Goal: Task Accomplishment & Management: Manage account settings

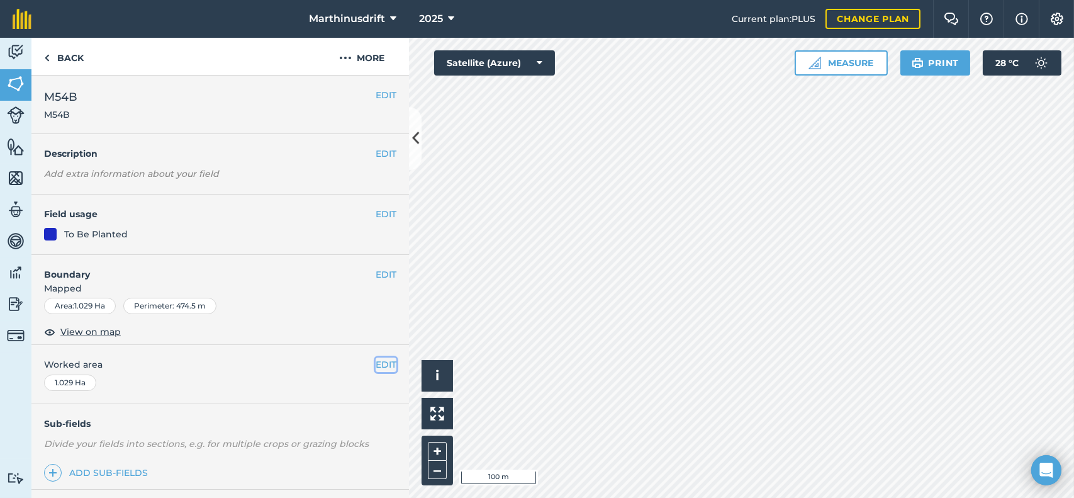
click at [375, 364] on button "EDIT" at bounding box center [385, 364] width 21 height 14
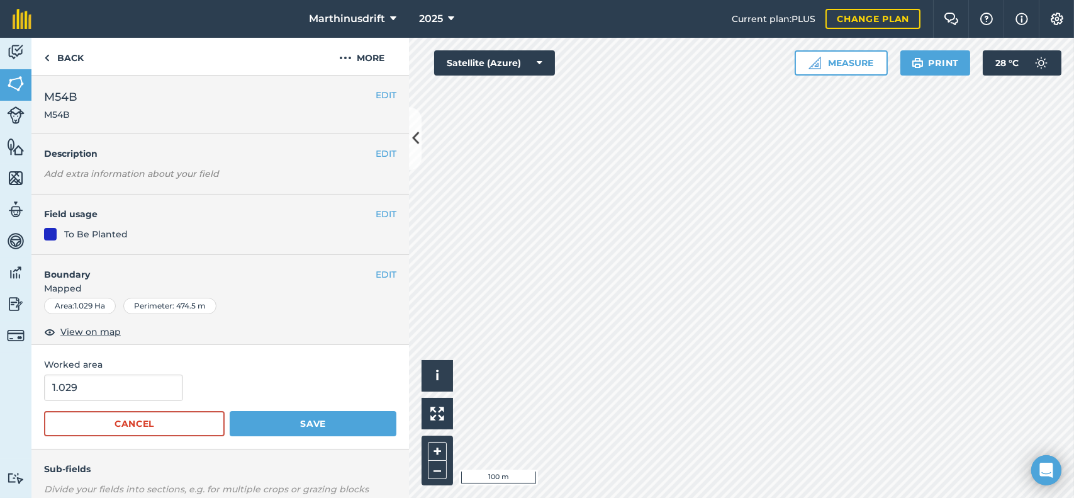
click at [230, 207] on h4 "Field usage" at bounding box center [209, 214] width 331 height 14
click at [377, 270] on button "EDIT" at bounding box center [385, 274] width 21 height 14
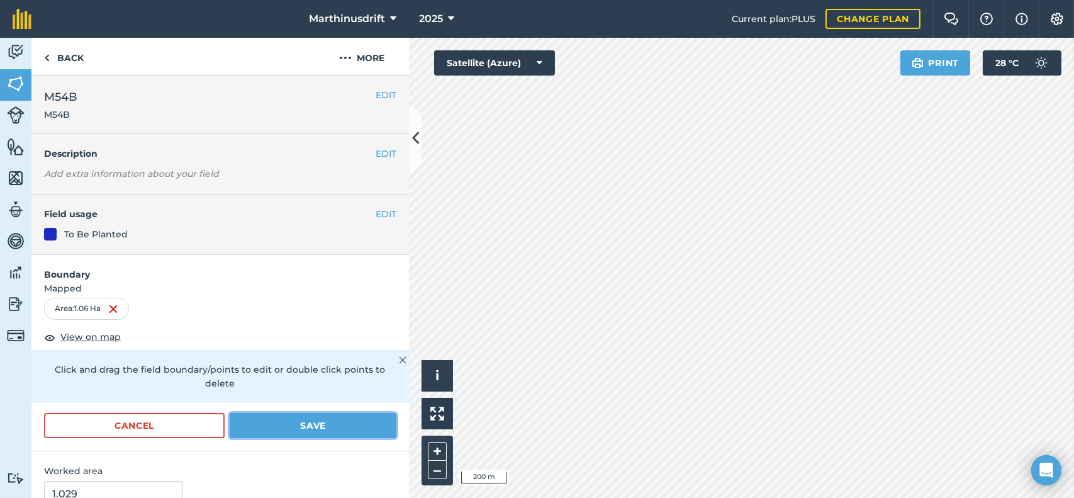
click at [316, 420] on button "Save" at bounding box center [313, 425] width 167 height 25
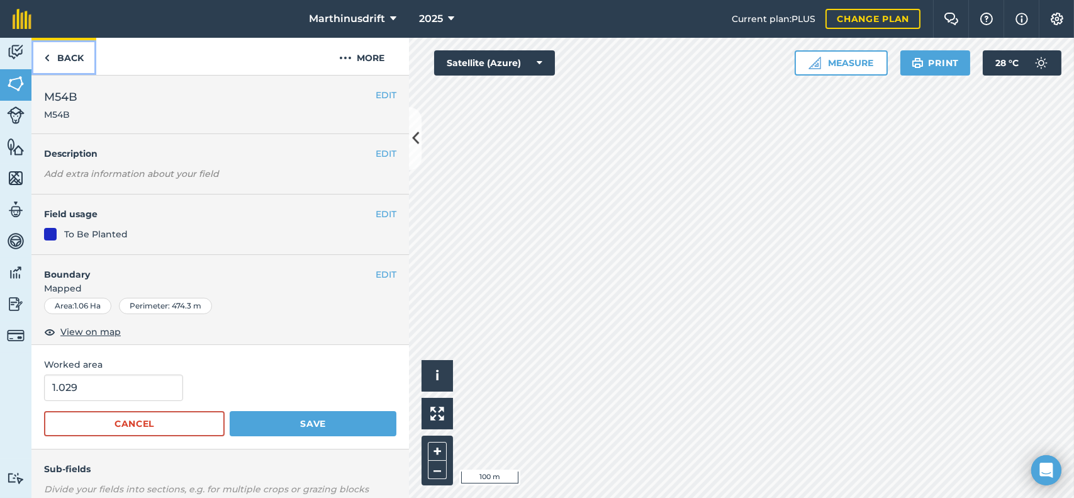
click at [64, 54] on link "Back" at bounding box center [63, 56] width 65 height 37
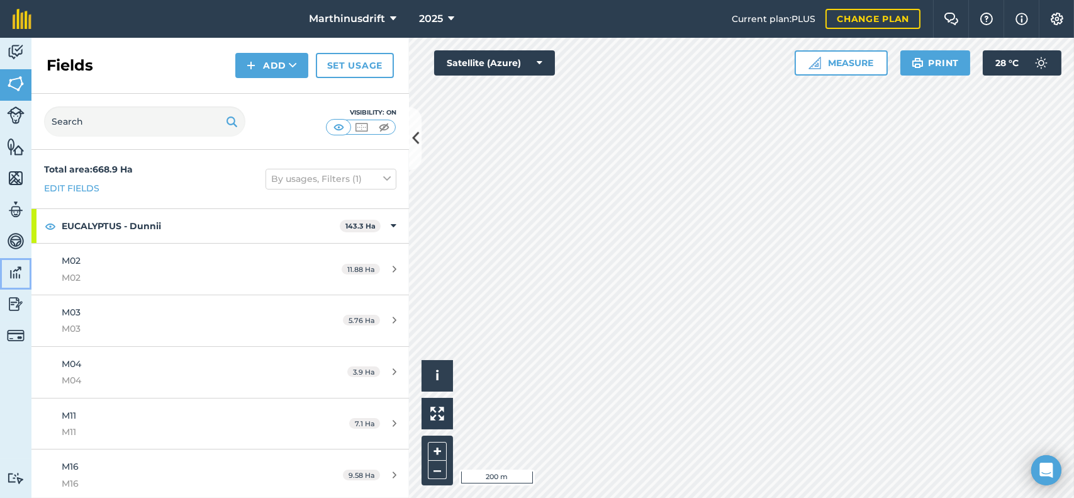
click at [14, 273] on img at bounding box center [16, 272] width 18 height 19
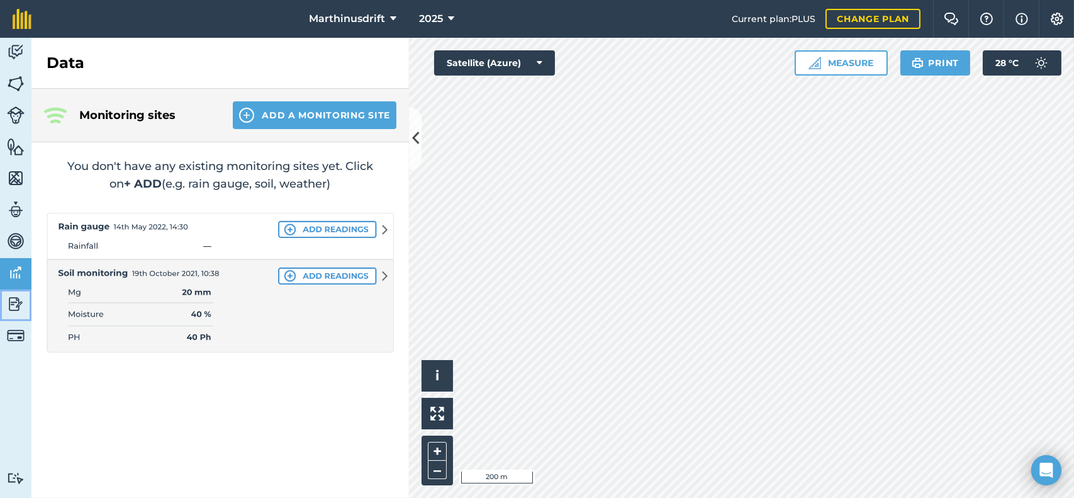
click at [18, 299] on img at bounding box center [16, 303] width 18 height 19
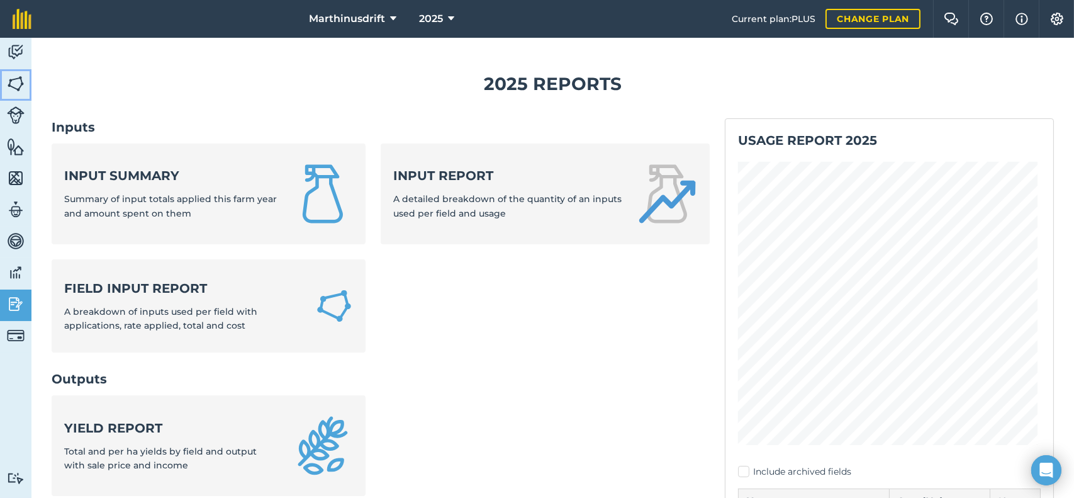
click at [19, 87] on img at bounding box center [16, 83] width 18 height 19
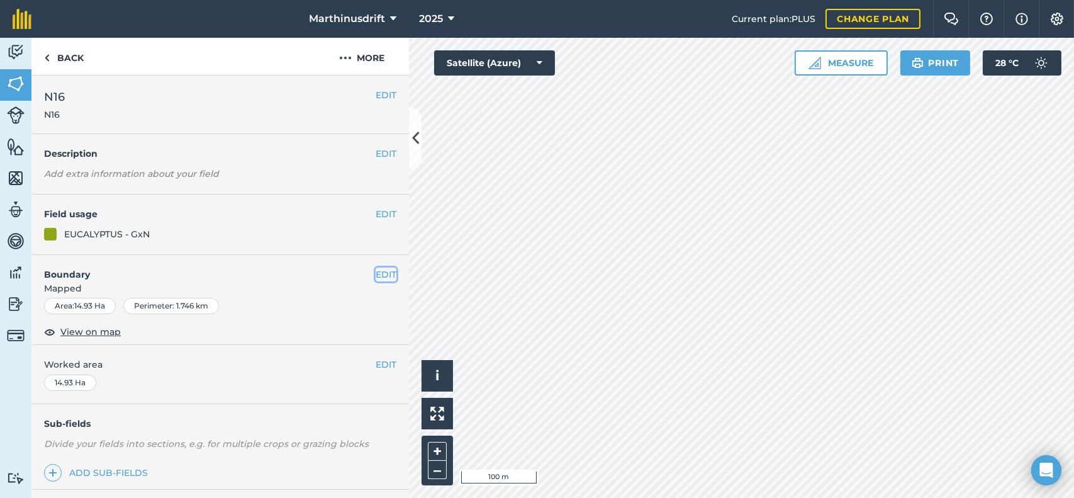
click at [381, 269] on button "EDIT" at bounding box center [385, 274] width 21 height 14
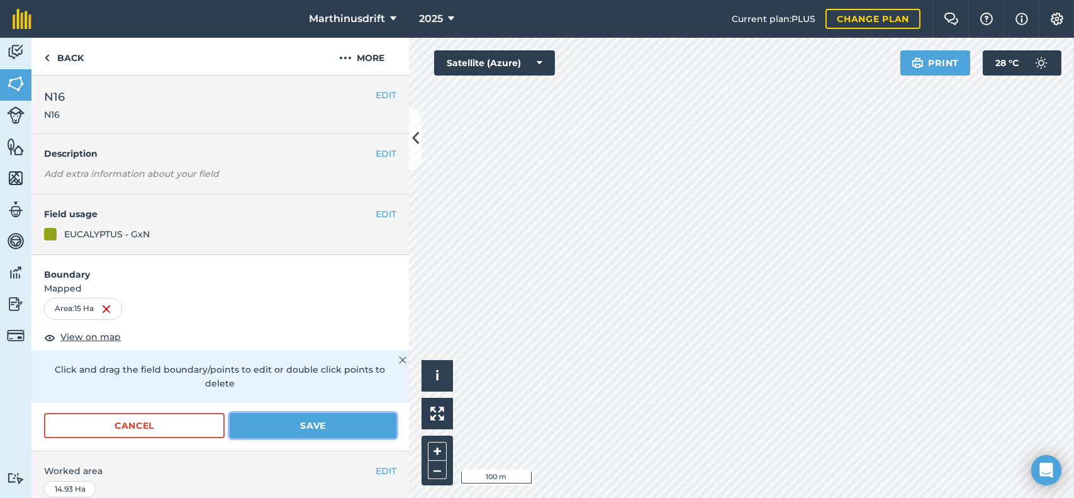
click at [274, 423] on button "Save" at bounding box center [313, 425] width 167 height 25
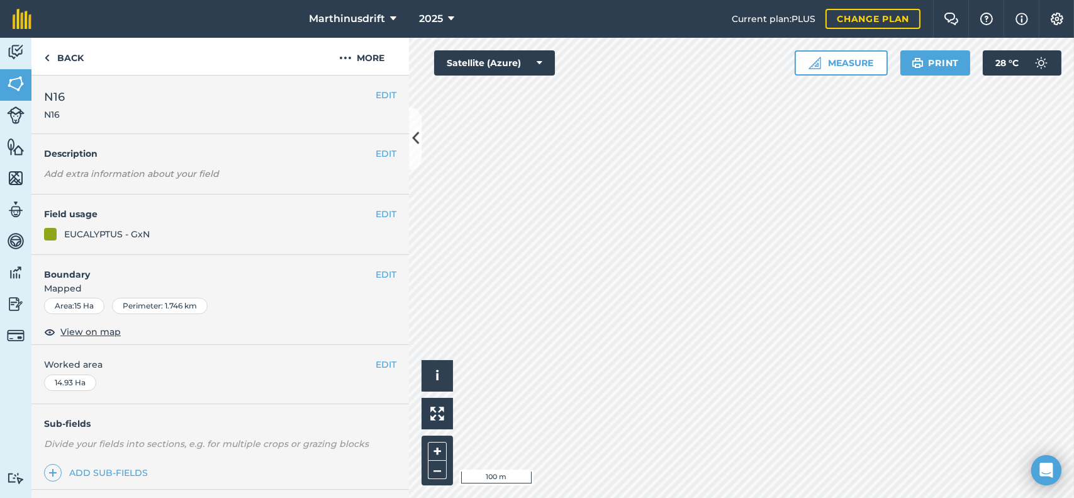
click at [387, 365] on div "EDIT Worked area 14.93 Ha" at bounding box center [219, 374] width 377 height 58
click at [378, 364] on button "EDIT" at bounding box center [385, 364] width 21 height 14
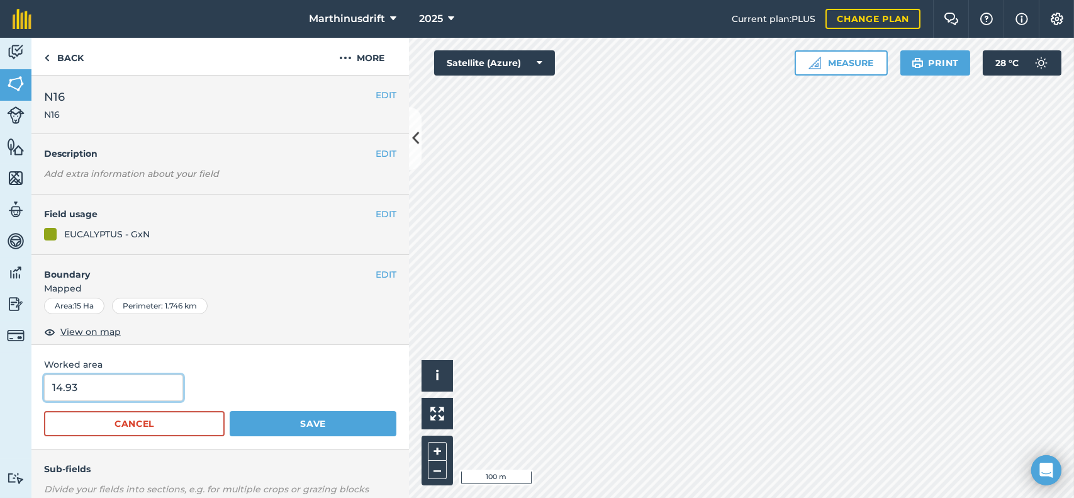
drag, startPoint x: 37, startPoint y: 382, endPoint x: 0, endPoint y: 381, distance: 37.1
click at [0, 381] on div "Activity Fields Livestock Features Maps Team Vehicles Data Reporting Billing Tu…" at bounding box center [537, 268] width 1074 height 460
type input "15"
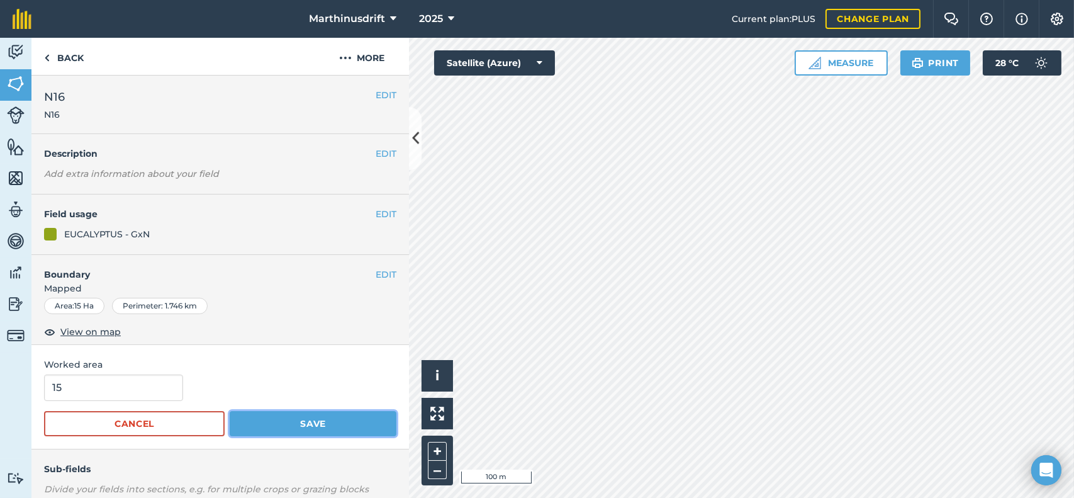
click at [274, 421] on button "Save" at bounding box center [313, 423] width 167 height 25
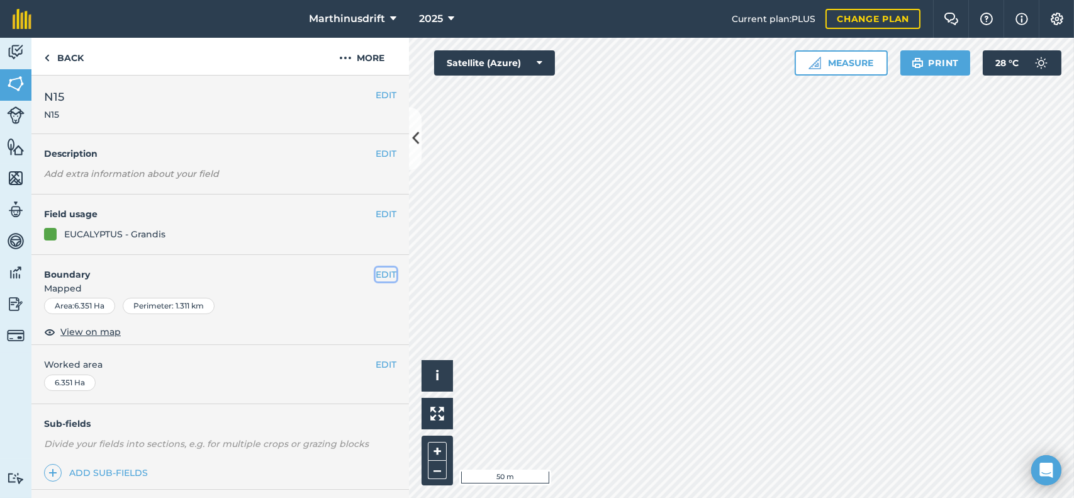
click at [378, 270] on button "EDIT" at bounding box center [385, 274] width 21 height 14
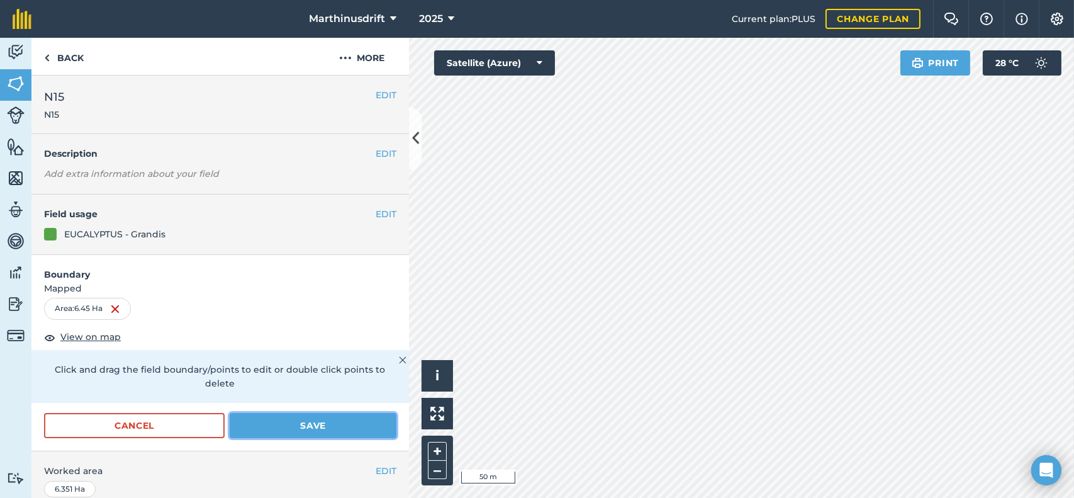
click at [291, 418] on button "Save" at bounding box center [313, 425] width 167 height 25
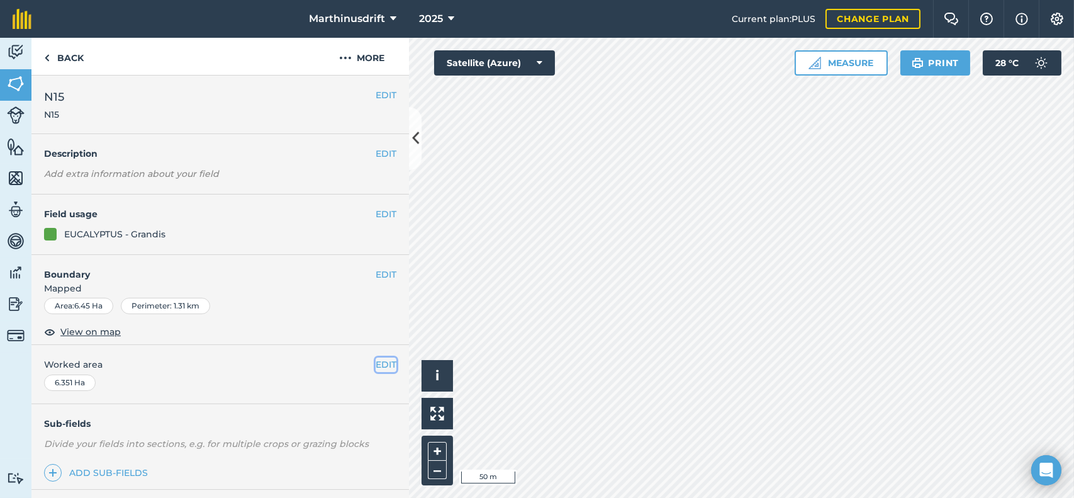
click at [375, 359] on button "EDIT" at bounding box center [385, 364] width 21 height 14
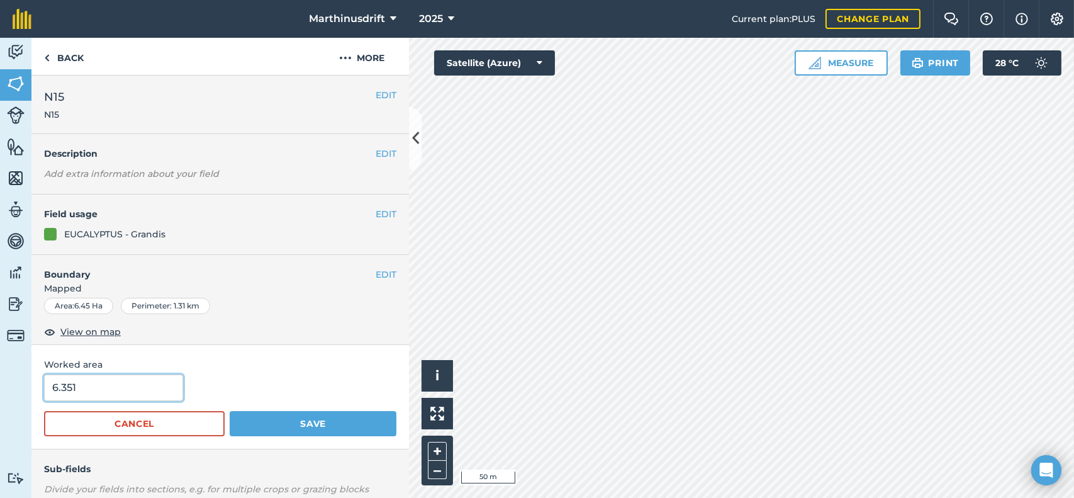
click at [87, 383] on input "6.351" at bounding box center [113, 387] width 139 height 26
type input "6.45"
click at [265, 420] on button "Save" at bounding box center [313, 423] width 167 height 25
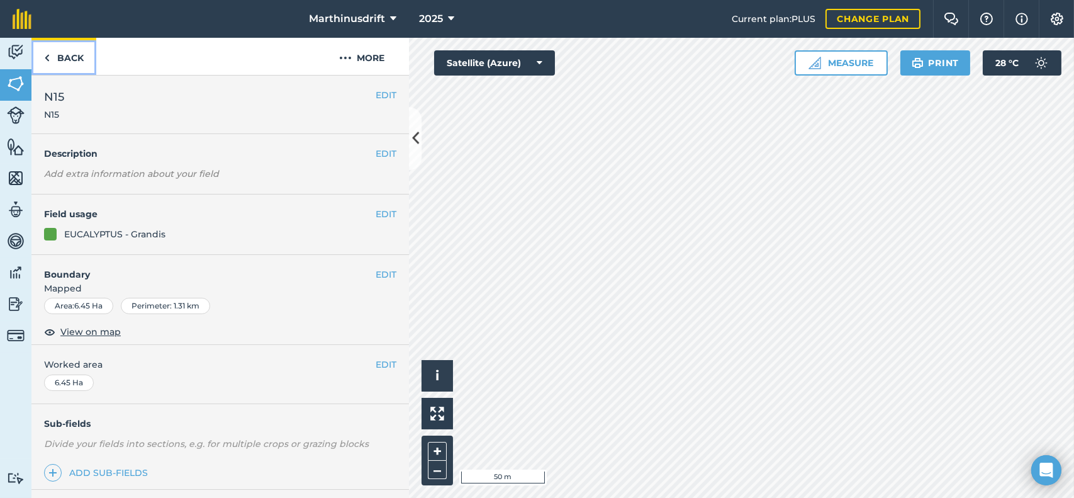
click at [68, 57] on link "Back" at bounding box center [63, 56] width 65 height 37
click at [76, 62] on link "Back" at bounding box center [63, 56] width 65 height 37
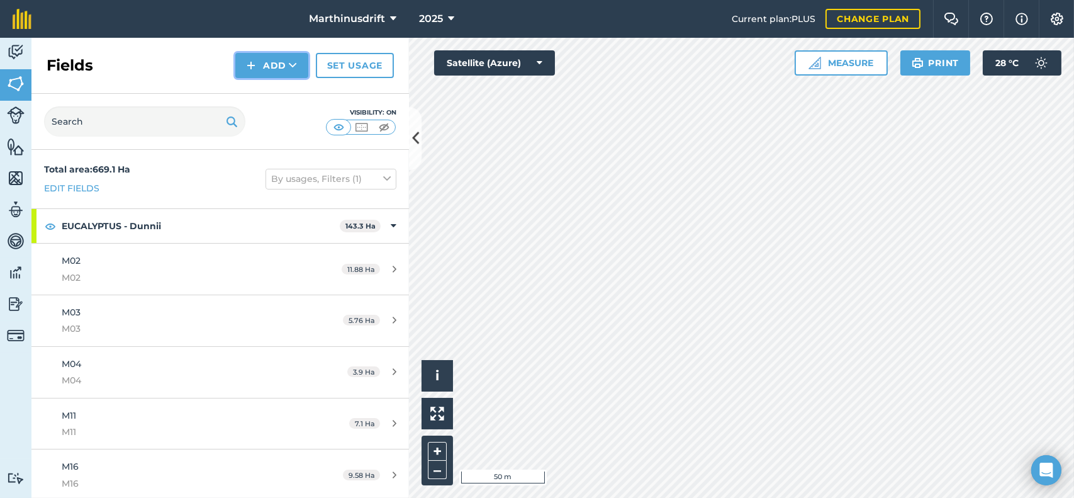
click at [253, 62] on img at bounding box center [251, 65] width 9 height 15
click at [277, 90] on link "Draw" at bounding box center [271, 94] width 69 height 28
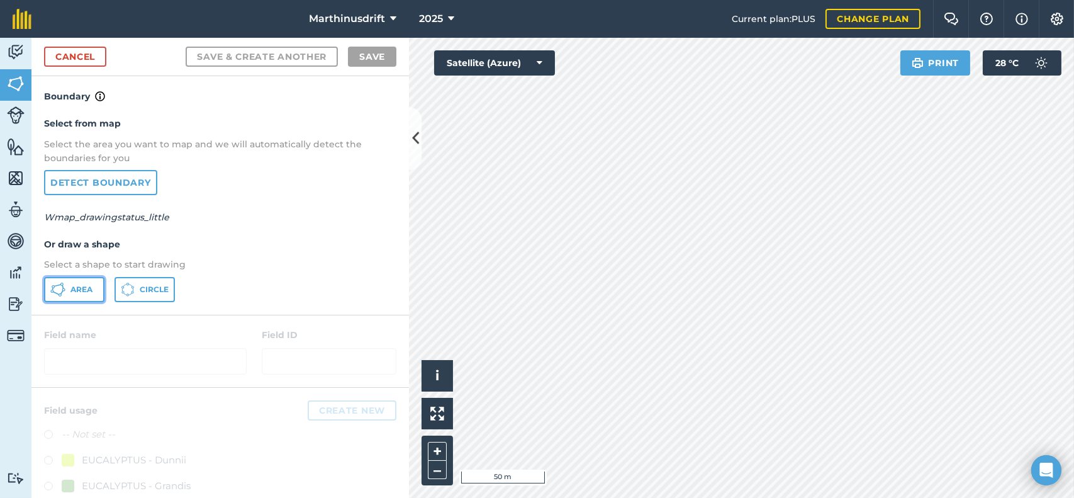
click at [67, 289] on button "Area" at bounding box center [74, 289] width 60 height 25
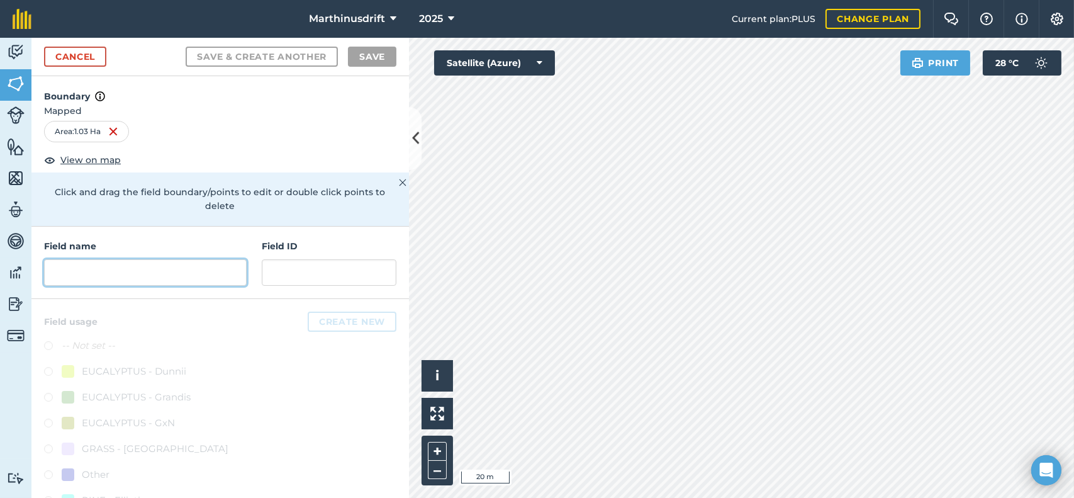
click at [97, 271] on input "text" at bounding box center [145, 272] width 203 height 26
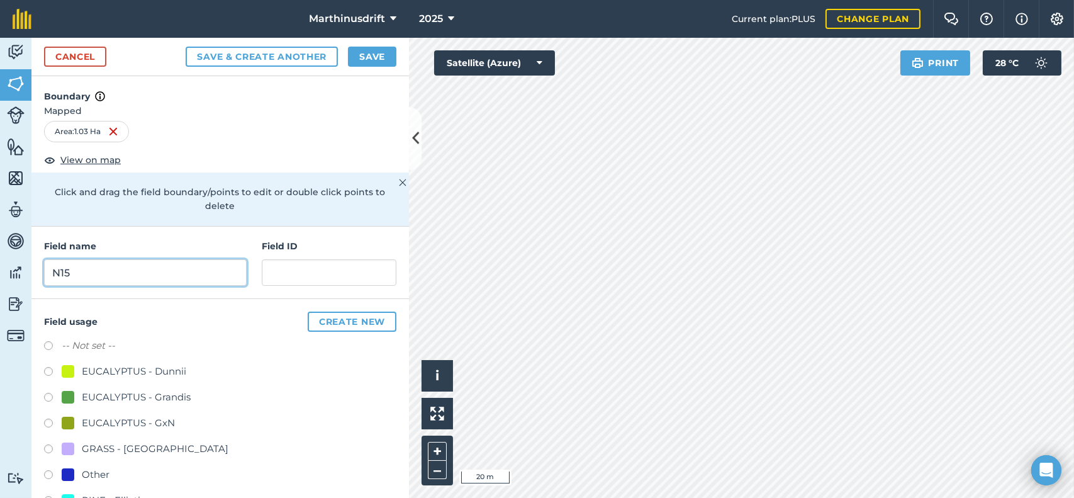
type input "N15"
click at [280, 265] on input "text" at bounding box center [329, 272] width 135 height 26
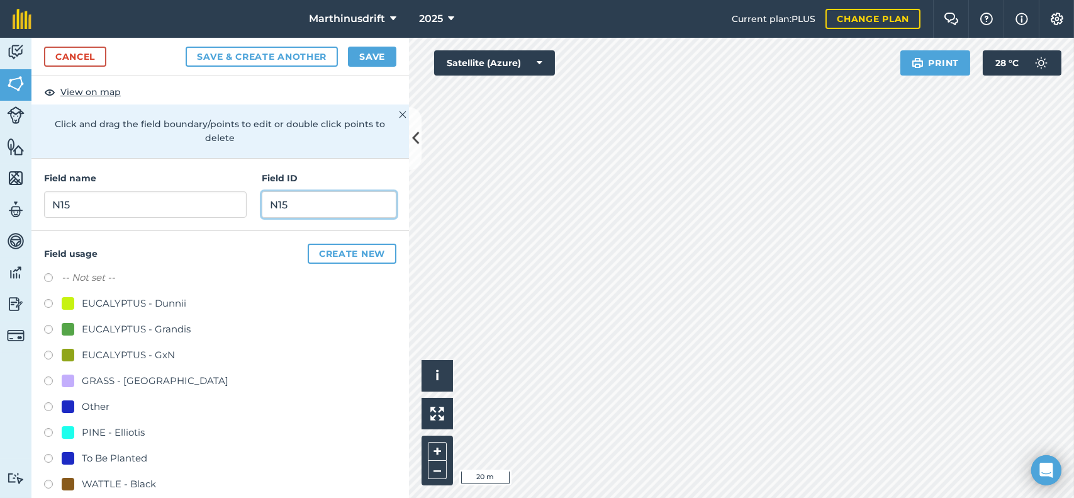
scroll to position [110, 0]
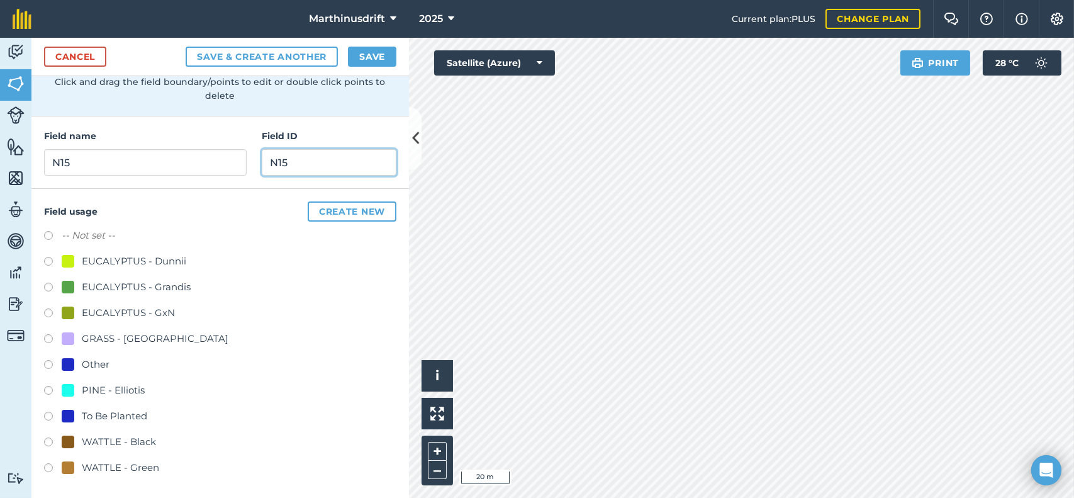
type input "N15"
click at [50, 392] on label at bounding box center [53, 392] width 18 height 13
radio input "true"
click at [379, 52] on button "Save" at bounding box center [372, 57] width 48 height 20
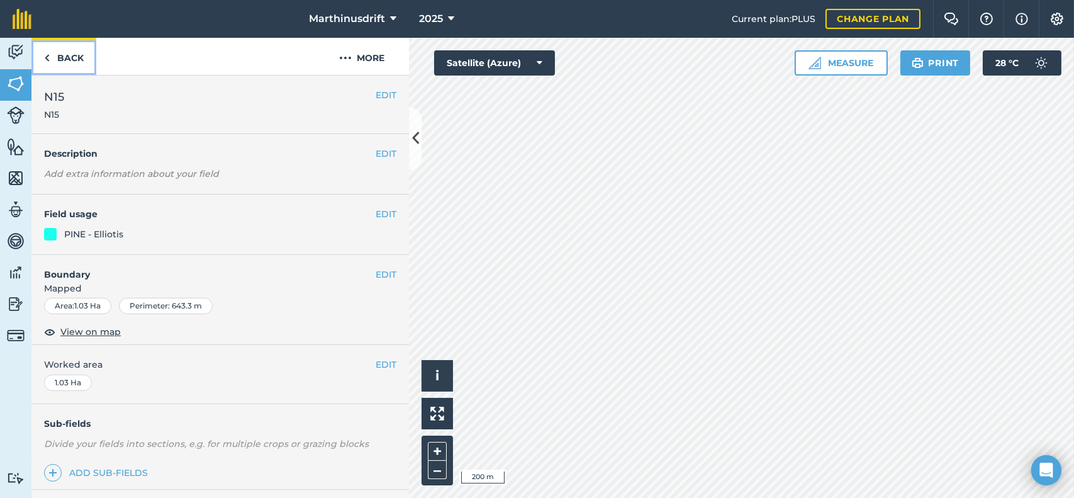
click at [78, 62] on link "Back" at bounding box center [63, 56] width 65 height 37
click at [377, 271] on button "EDIT" at bounding box center [385, 274] width 21 height 14
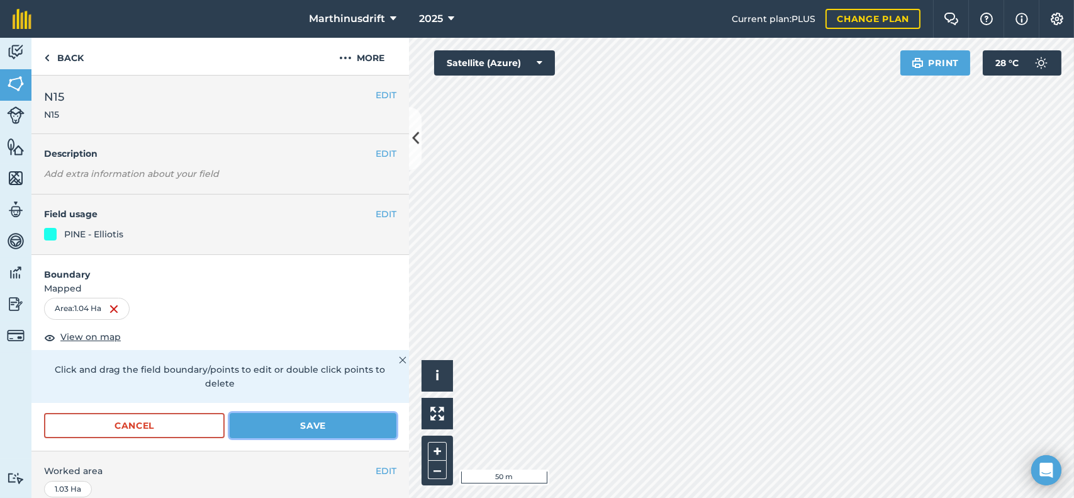
click at [298, 420] on button "Save" at bounding box center [313, 425] width 167 height 25
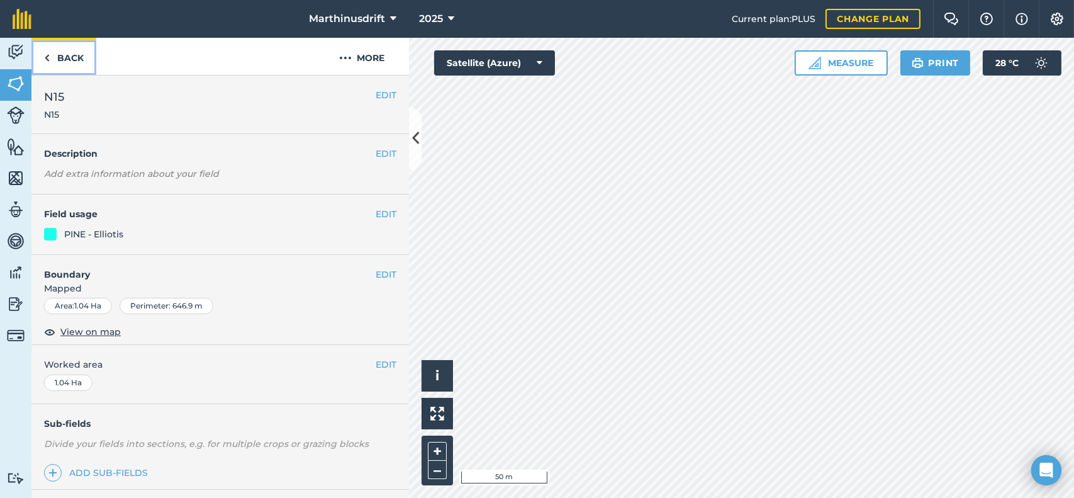
click at [69, 54] on link "Back" at bounding box center [63, 56] width 65 height 37
click at [375, 91] on button "EDIT" at bounding box center [385, 95] width 21 height 14
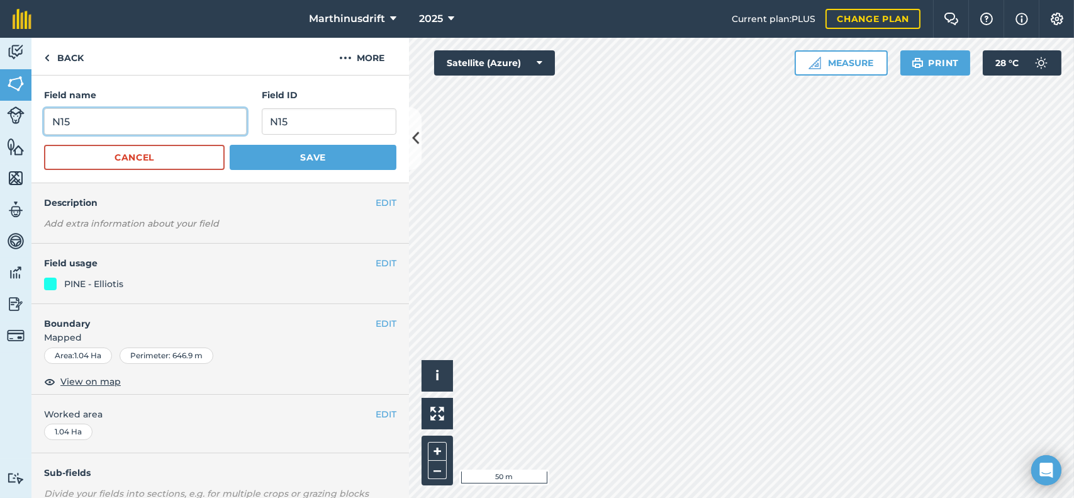
click at [81, 123] on input "N15" at bounding box center [145, 121] width 203 height 26
type input "N21"
click at [302, 118] on input "N15" at bounding box center [329, 121] width 135 height 26
type input "N21"
click at [261, 153] on button "Save" at bounding box center [313, 157] width 167 height 25
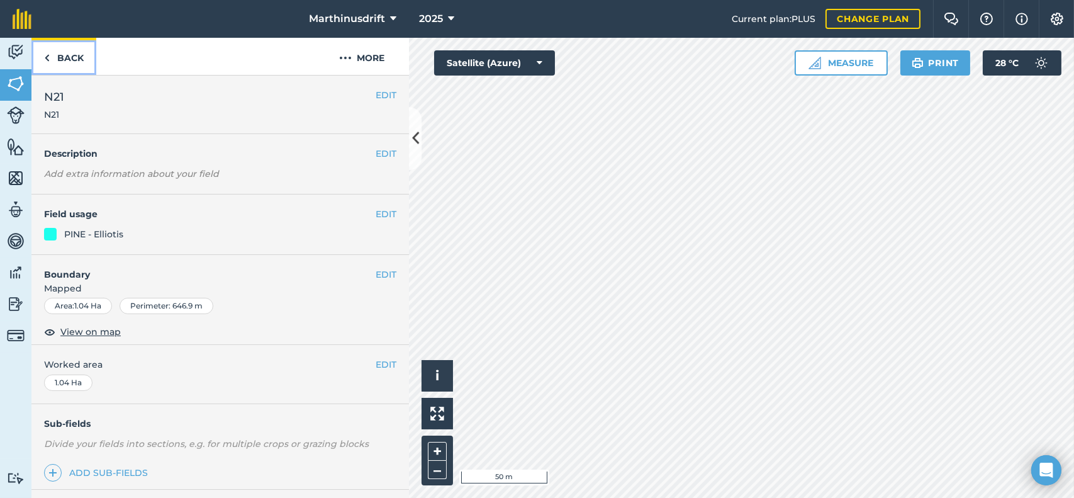
click at [73, 55] on link "Back" at bounding box center [63, 56] width 65 height 37
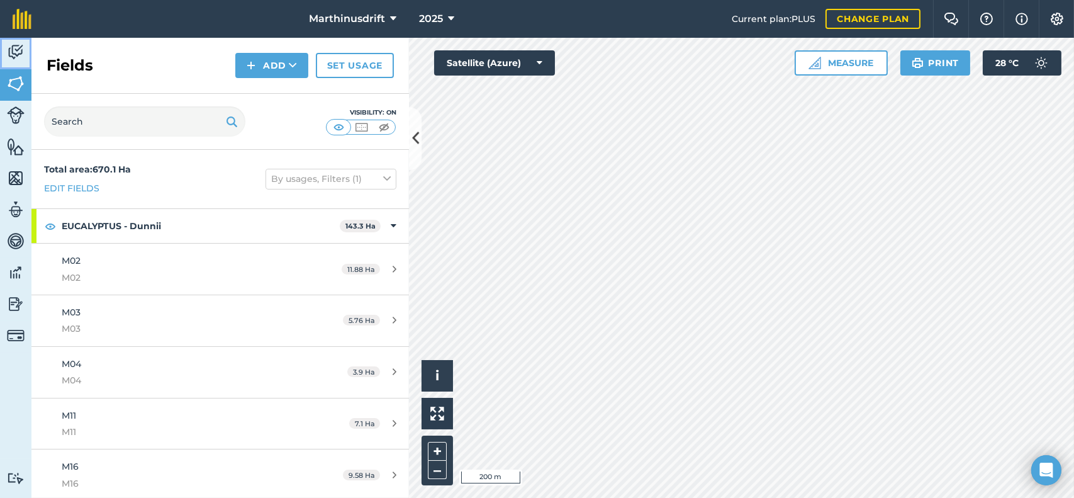
click at [15, 49] on img at bounding box center [16, 52] width 18 height 19
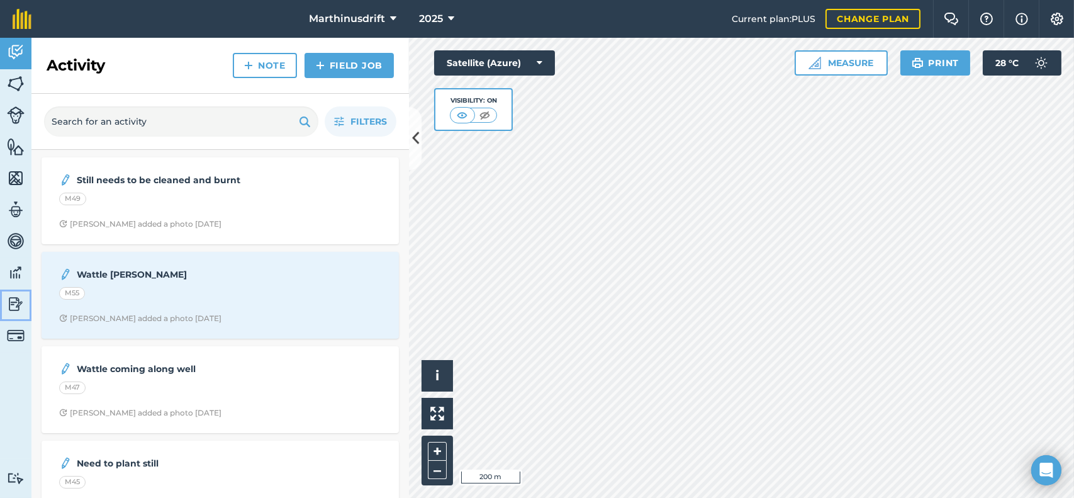
click at [13, 301] on img at bounding box center [16, 303] width 18 height 19
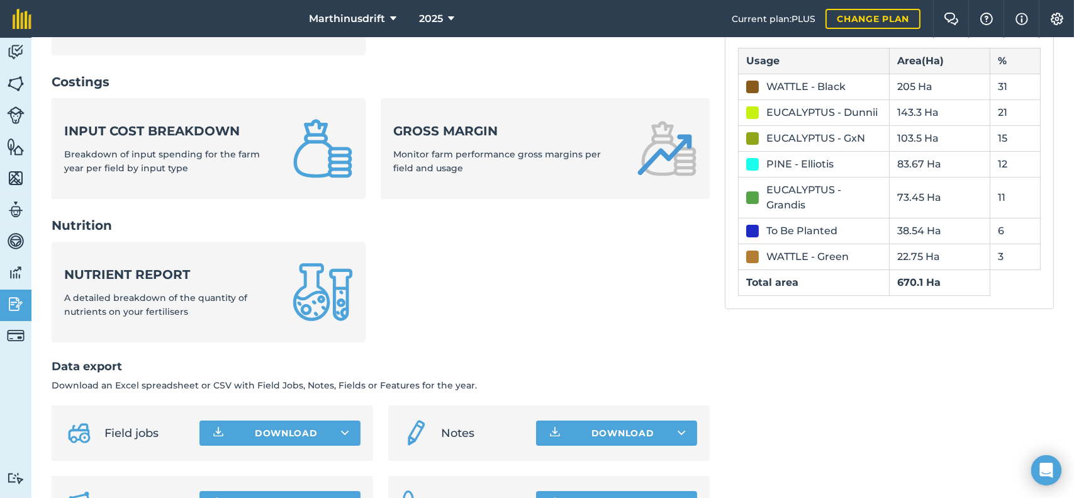
scroll to position [493, 0]
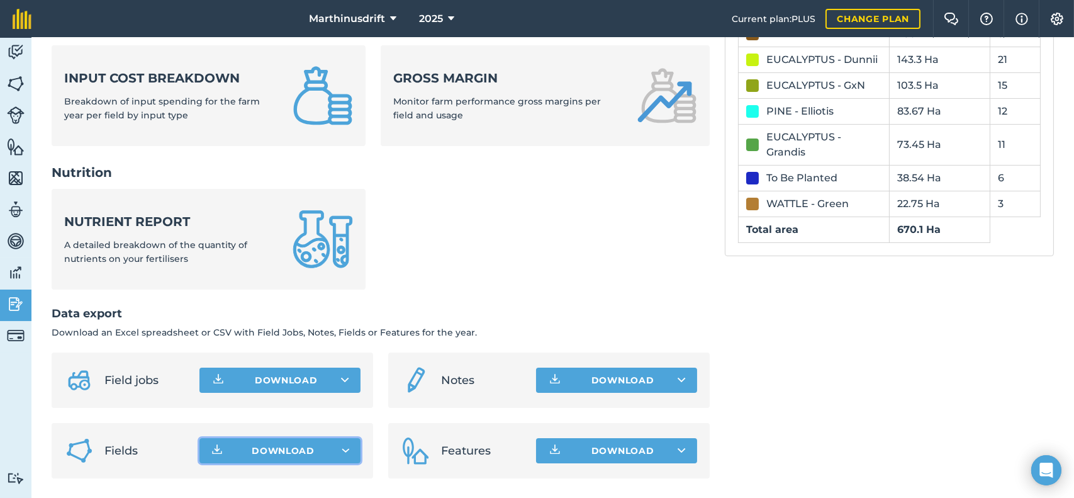
click at [334, 451] on button "Download" at bounding box center [279, 450] width 161 height 25
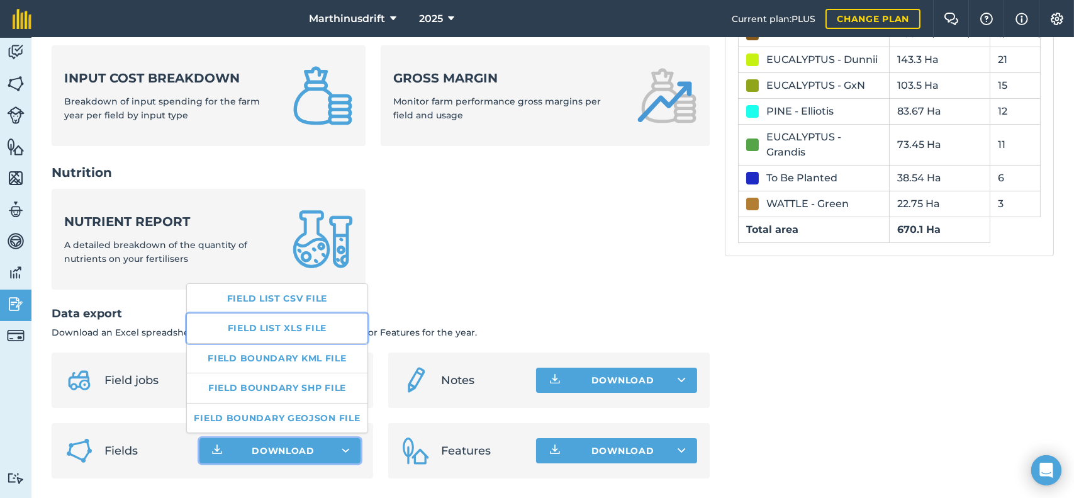
click at [296, 326] on link "Field list XLS file" at bounding box center [277, 327] width 181 height 29
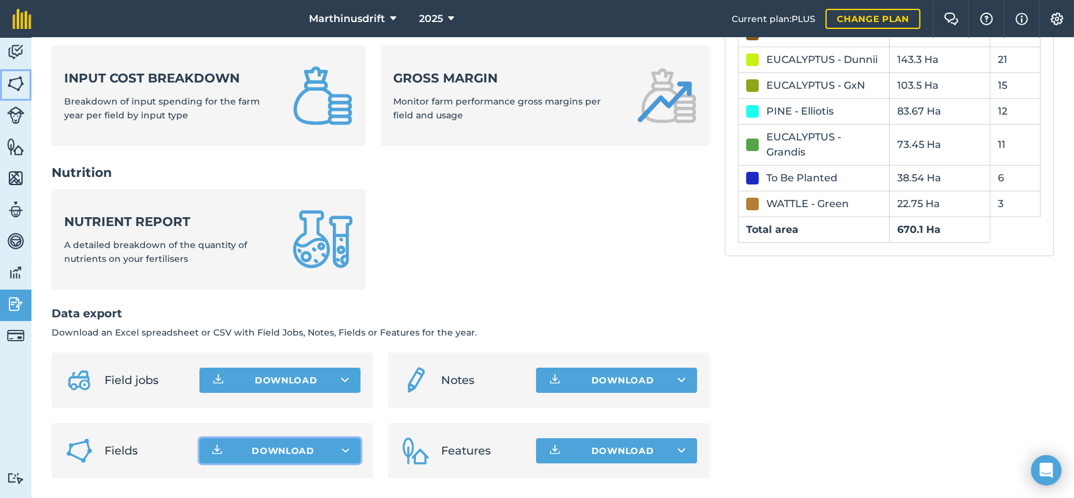
click at [18, 74] on img at bounding box center [16, 83] width 18 height 19
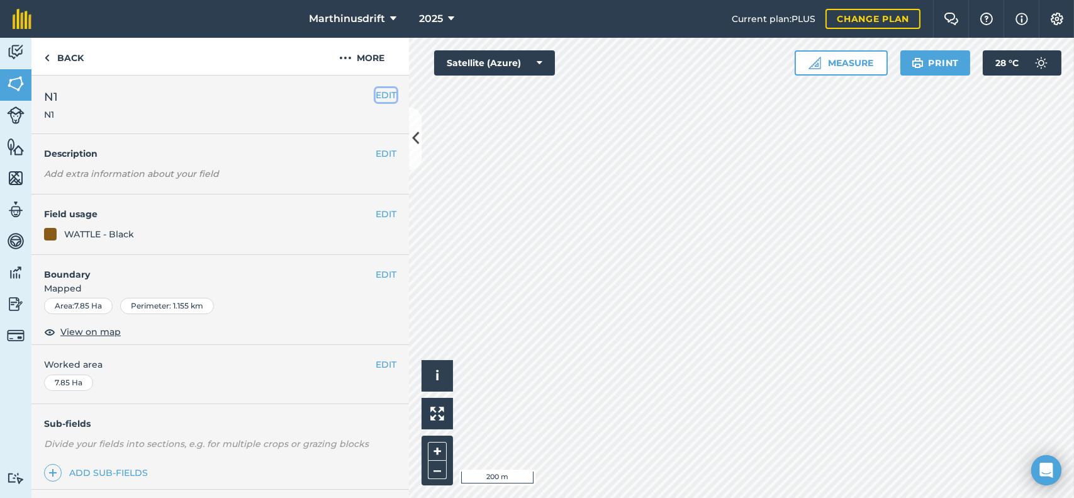
click at [379, 96] on button "EDIT" at bounding box center [385, 95] width 21 height 14
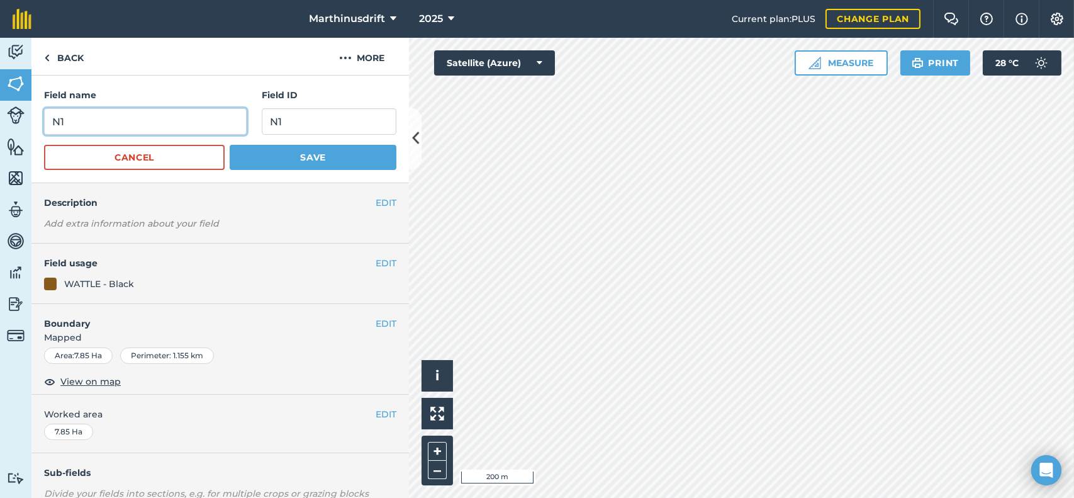
click at [60, 121] on input "N1" at bounding box center [145, 121] width 203 height 26
type input "N01"
click at [268, 120] on input "N1" at bounding box center [329, 121] width 135 height 26
type input "N01"
click at [272, 155] on button "Save" at bounding box center [313, 157] width 167 height 25
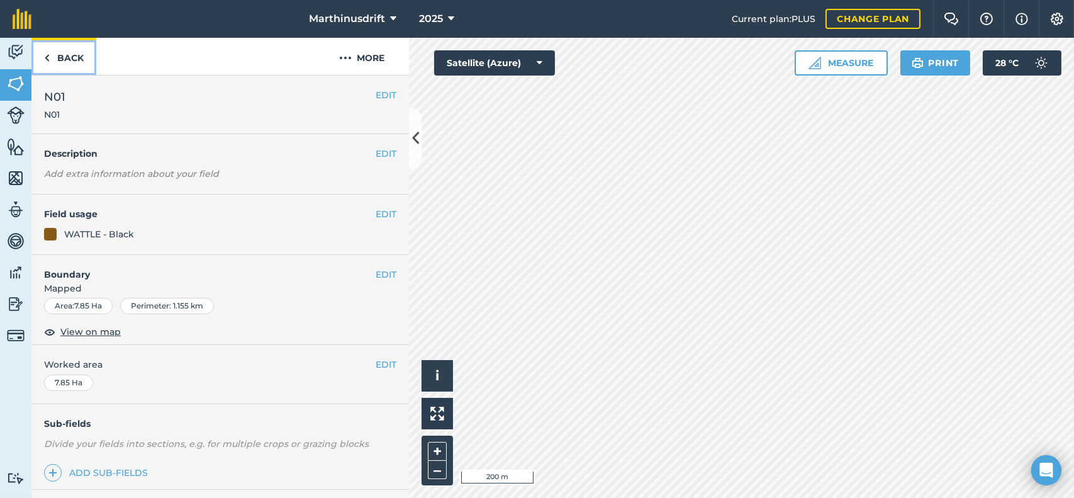
click at [75, 53] on link "Back" at bounding box center [63, 56] width 65 height 37
click at [375, 95] on button "EDIT" at bounding box center [385, 95] width 21 height 14
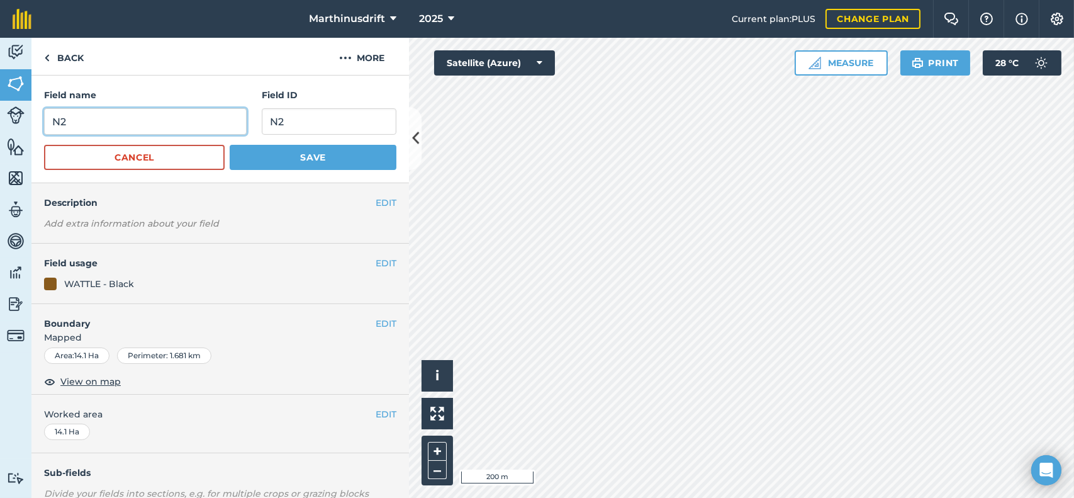
click at [60, 124] on input "N2" at bounding box center [145, 121] width 203 height 26
type input "N02"
click at [270, 121] on input "N2" at bounding box center [329, 121] width 135 height 26
type input "N02"
click at [291, 153] on button "Save" at bounding box center [313, 157] width 167 height 25
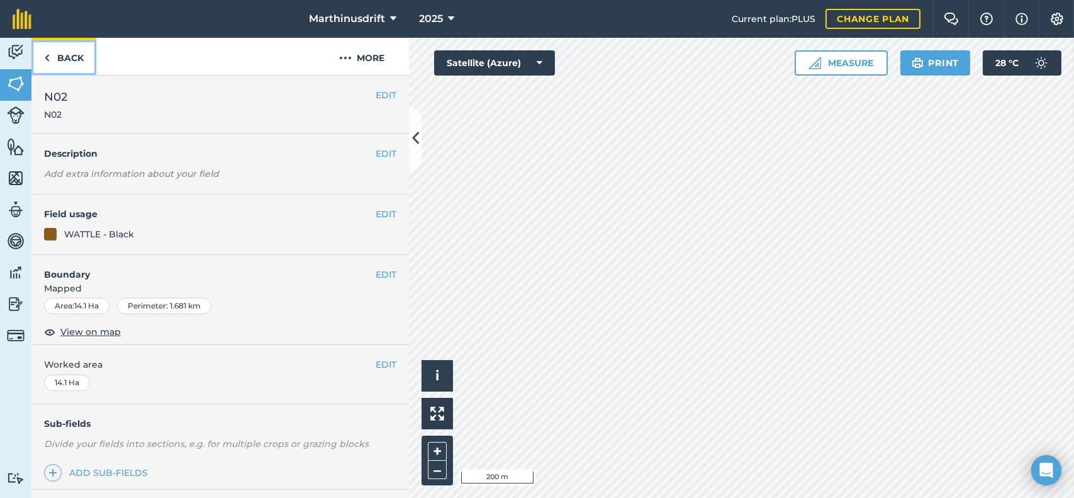
click at [74, 55] on link "Back" at bounding box center [63, 56] width 65 height 37
click at [375, 93] on button "EDIT" at bounding box center [385, 95] width 21 height 14
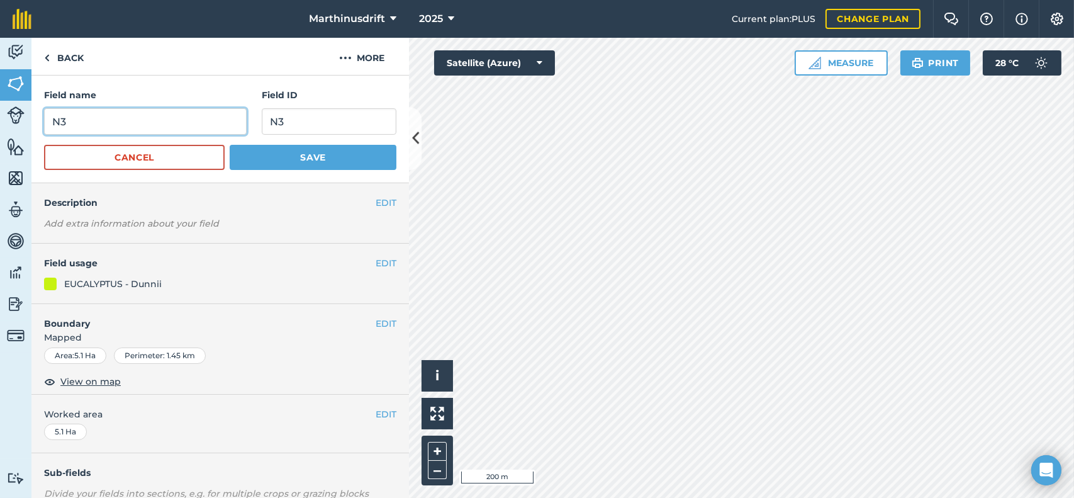
click at [62, 120] on input "N3" at bounding box center [145, 121] width 203 height 26
type input "N03"
click at [275, 120] on input "N3" at bounding box center [329, 121] width 135 height 26
click at [272, 121] on input "N3" at bounding box center [329, 121] width 135 height 26
type input "N03"
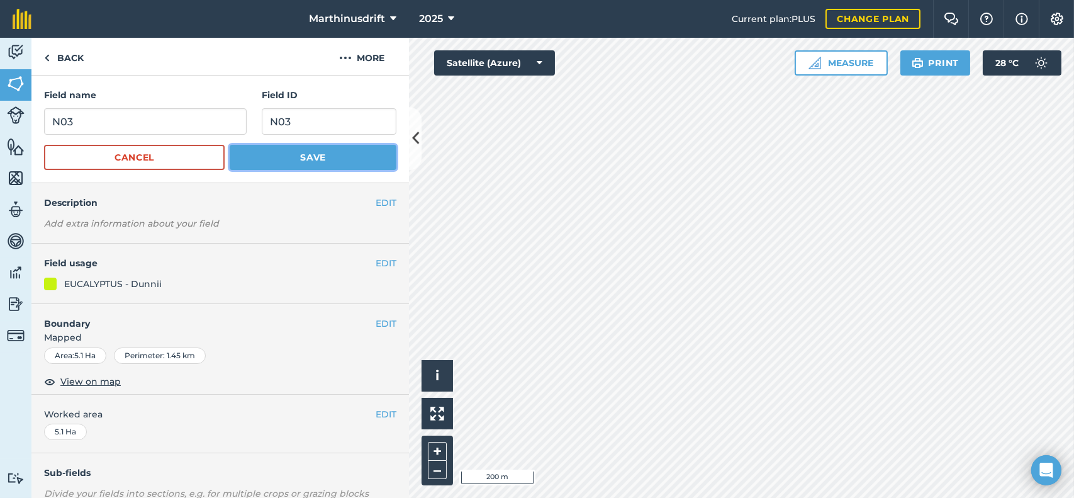
click at [288, 151] on button "Save" at bounding box center [313, 157] width 167 height 25
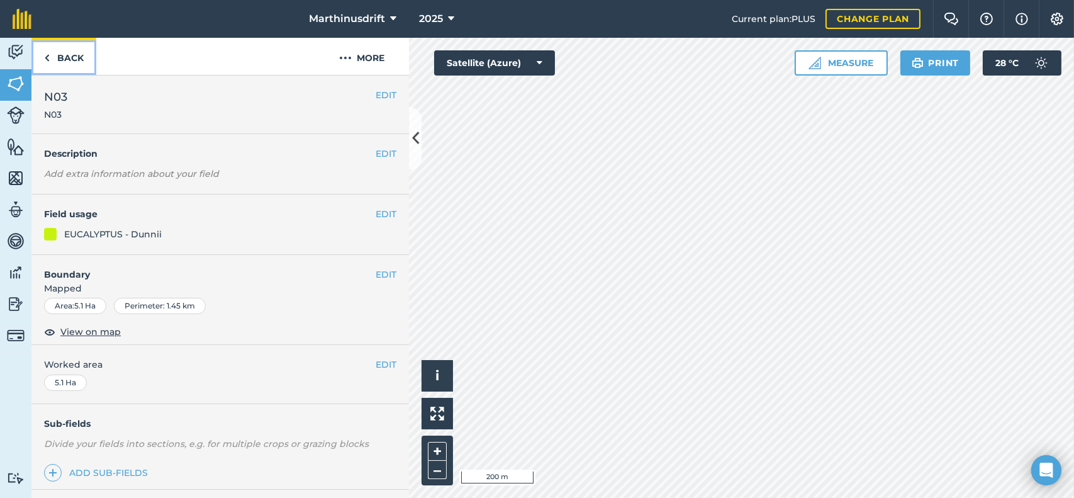
click at [74, 62] on link "Back" at bounding box center [63, 56] width 65 height 37
click at [375, 94] on button "EDIT" at bounding box center [385, 95] width 21 height 14
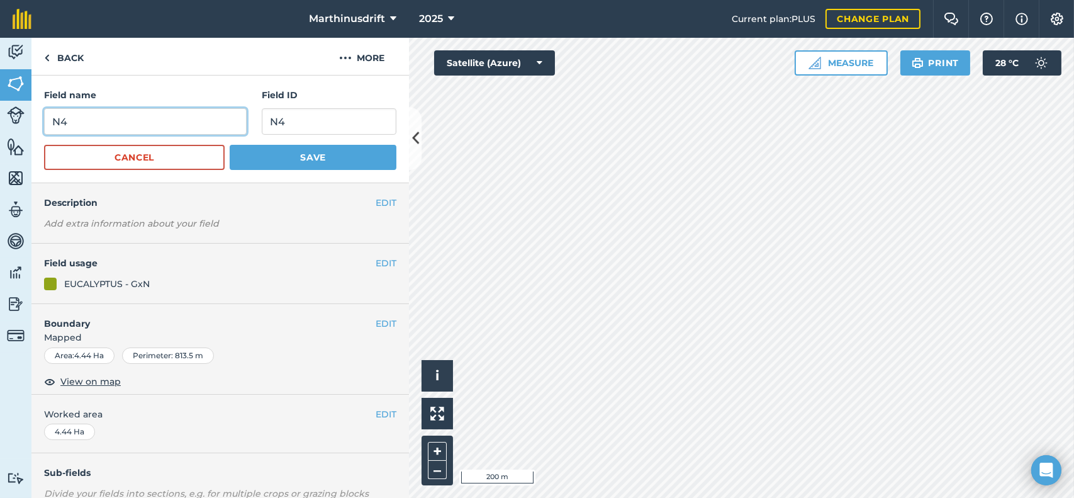
click at [60, 120] on input "N4" at bounding box center [145, 121] width 203 height 26
type input "N04"
click at [270, 118] on input "N4" at bounding box center [329, 121] width 135 height 26
type input "N04"
click at [270, 152] on button "Save" at bounding box center [313, 157] width 167 height 25
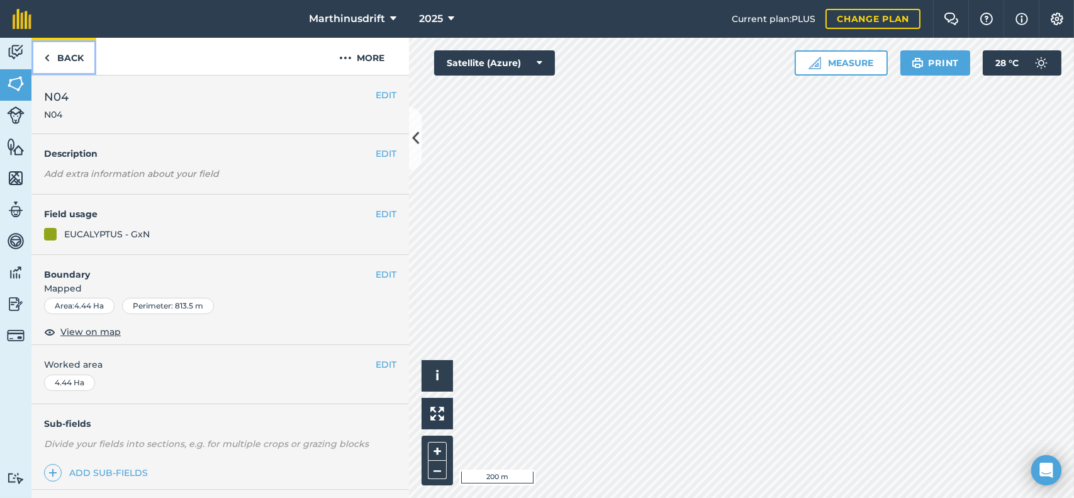
click at [65, 57] on link "Back" at bounding box center [63, 56] width 65 height 37
click at [375, 92] on button "EDIT" at bounding box center [385, 95] width 21 height 14
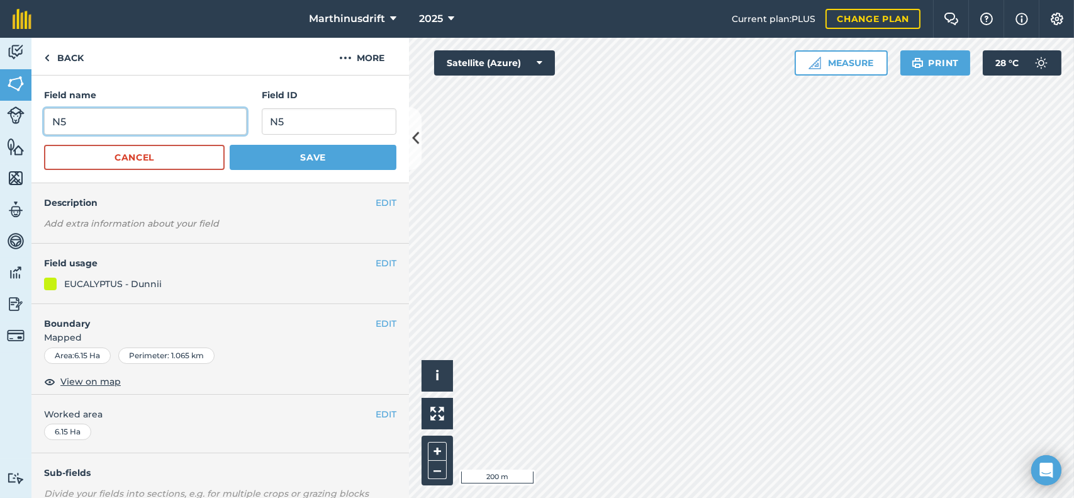
click at [61, 120] on input "N5" at bounding box center [145, 121] width 203 height 26
type input "N05"
click at [272, 120] on input "N5" at bounding box center [329, 121] width 135 height 26
type input "N05"
click at [293, 154] on button "Save" at bounding box center [313, 157] width 167 height 25
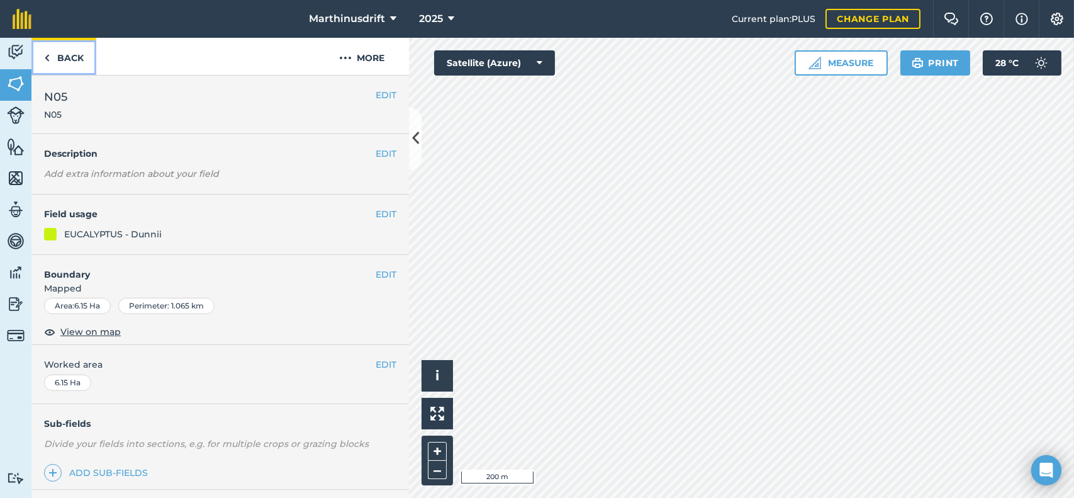
click at [81, 57] on link "Back" at bounding box center [63, 56] width 65 height 37
click at [375, 91] on button "EDIT" at bounding box center [385, 95] width 21 height 14
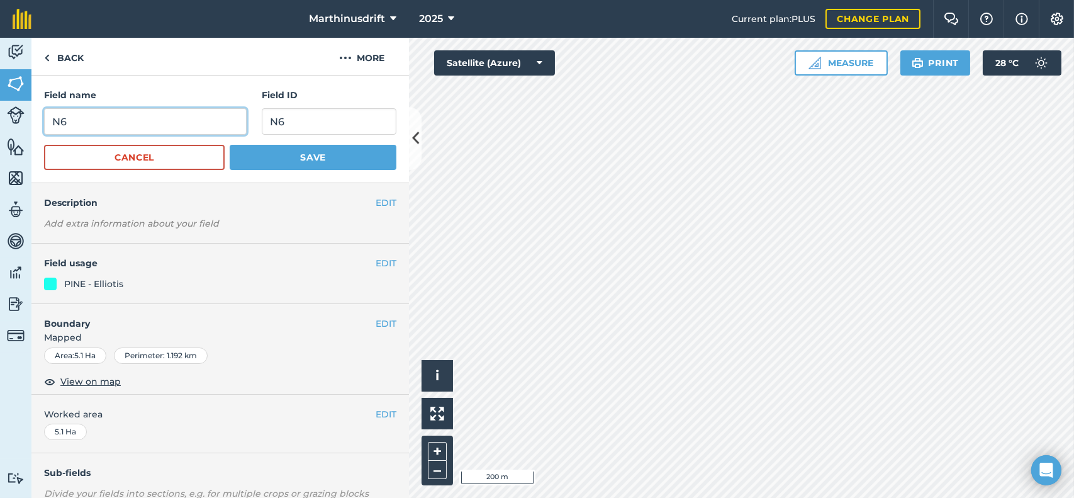
click at [63, 123] on input "N6" at bounding box center [145, 121] width 203 height 26
type input "N06"
click at [270, 120] on input "N6" at bounding box center [329, 121] width 135 height 26
type input "N06"
click at [285, 159] on button "Save" at bounding box center [313, 157] width 167 height 25
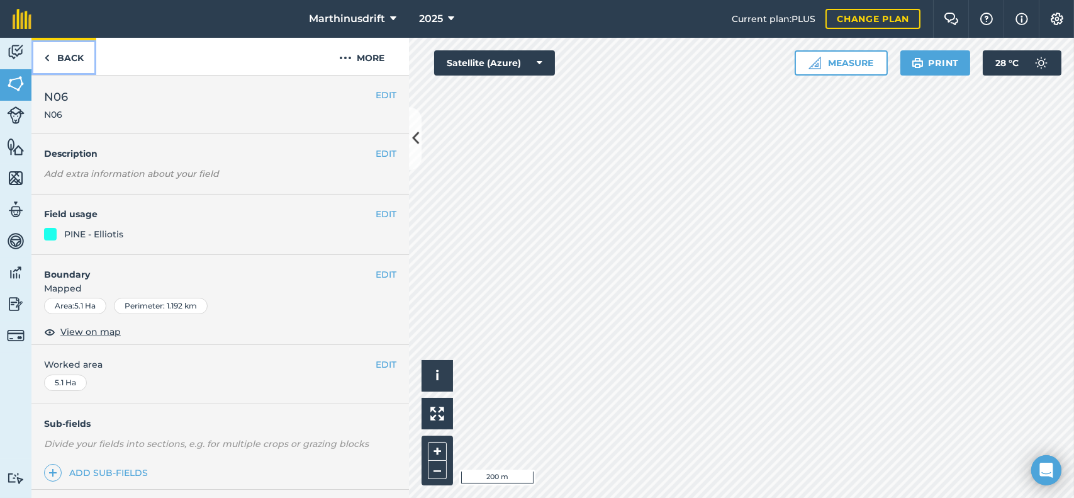
click at [73, 55] on link "Back" at bounding box center [63, 56] width 65 height 37
click at [375, 93] on button "EDIT" at bounding box center [385, 95] width 21 height 14
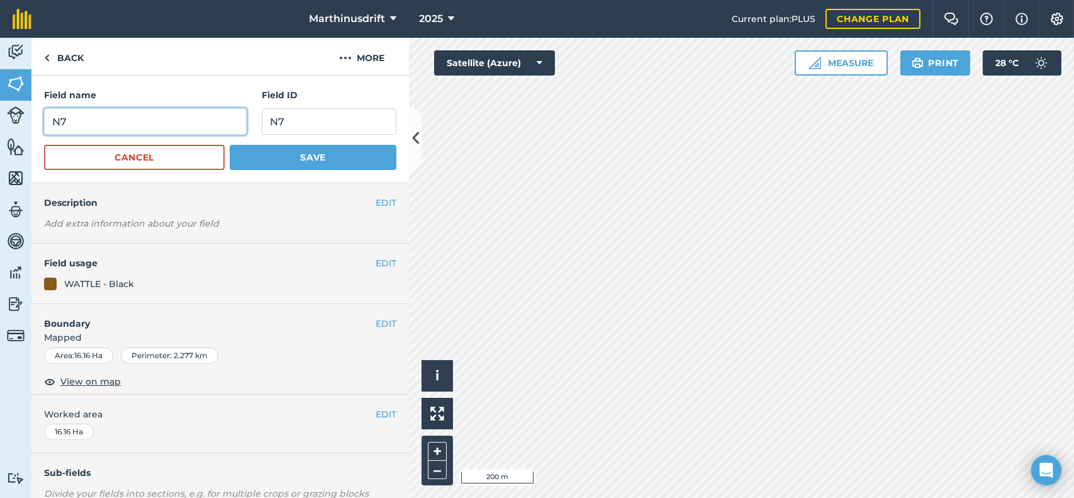
click at [62, 120] on input "N7" at bounding box center [145, 121] width 203 height 26
type input "N07"
click at [273, 120] on input "N7" at bounding box center [329, 121] width 135 height 26
type input "N07"
click at [266, 153] on button "Save" at bounding box center [313, 157] width 167 height 25
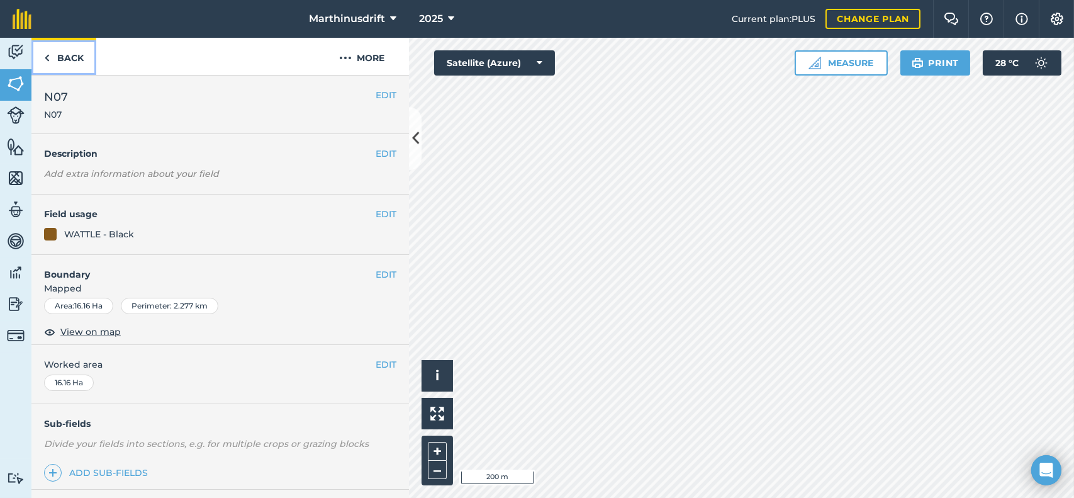
click at [75, 57] on link "Back" at bounding box center [63, 56] width 65 height 37
click at [375, 94] on button "EDIT" at bounding box center [385, 95] width 21 height 14
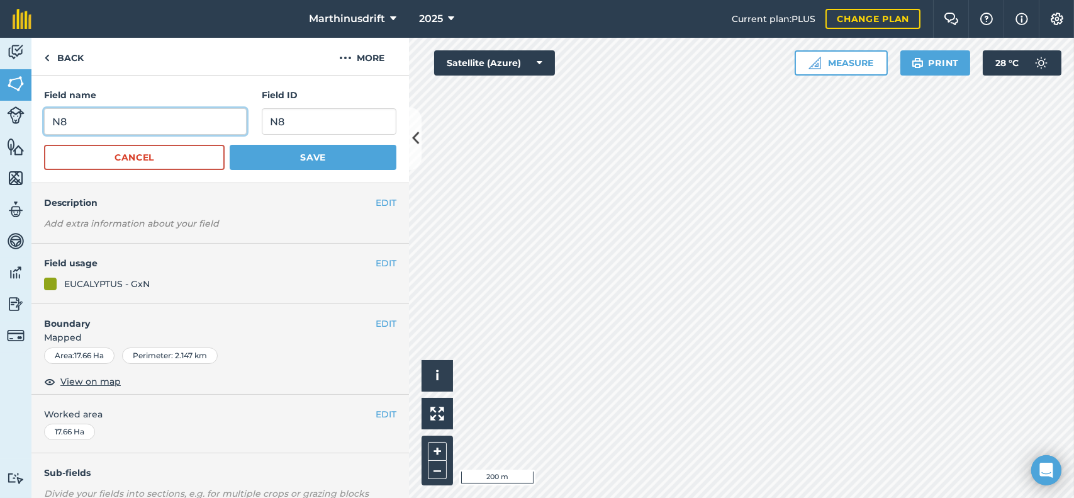
drag, startPoint x: 58, startPoint y: 122, endPoint x: 76, endPoint y: 125, distance: 17.9
click at [60, 122] on input "N8" at bounding box center [145, 121] width 203 height 26
type input "N08"
click at [273, 122] on input "N8" at bounding box center [329, 121] width 135 height 26
type input "N08"
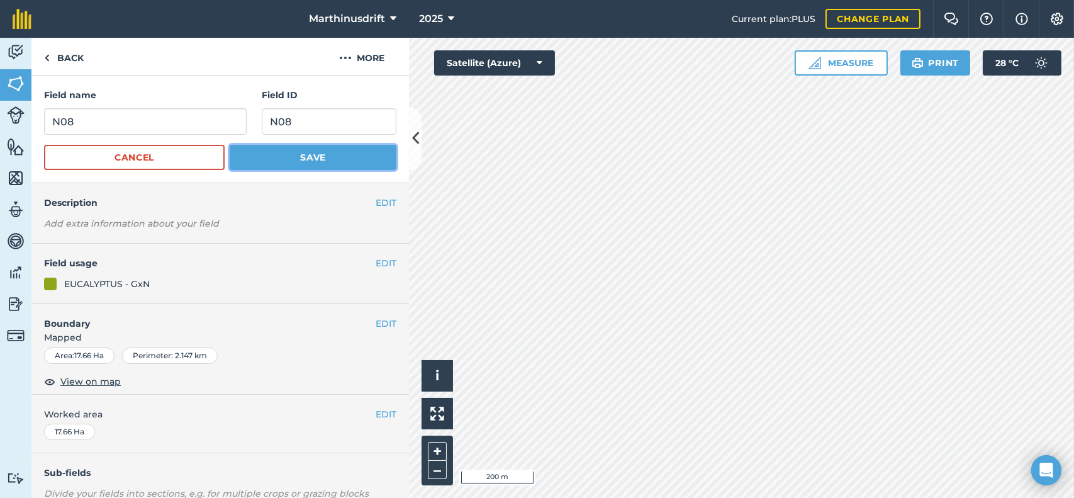
click at [304, 148] on button "Save" at bounding box center [313, 157] width 167 height 25
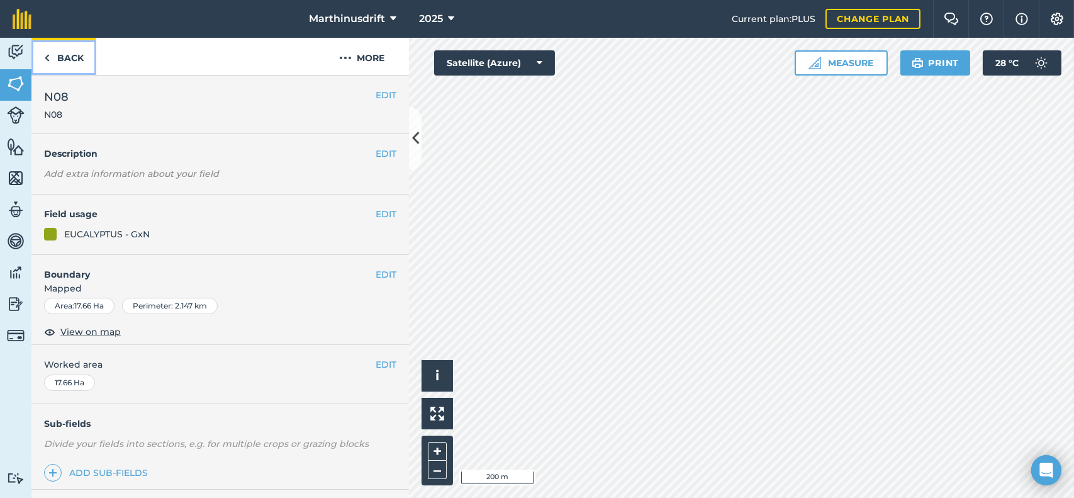
click at [73, 52] on link "Back" at bounding box center [63, 56] width 65 height 37
click at [379, 99] on button "EDIT" at bounding box center [385, 95] width 21 height 14
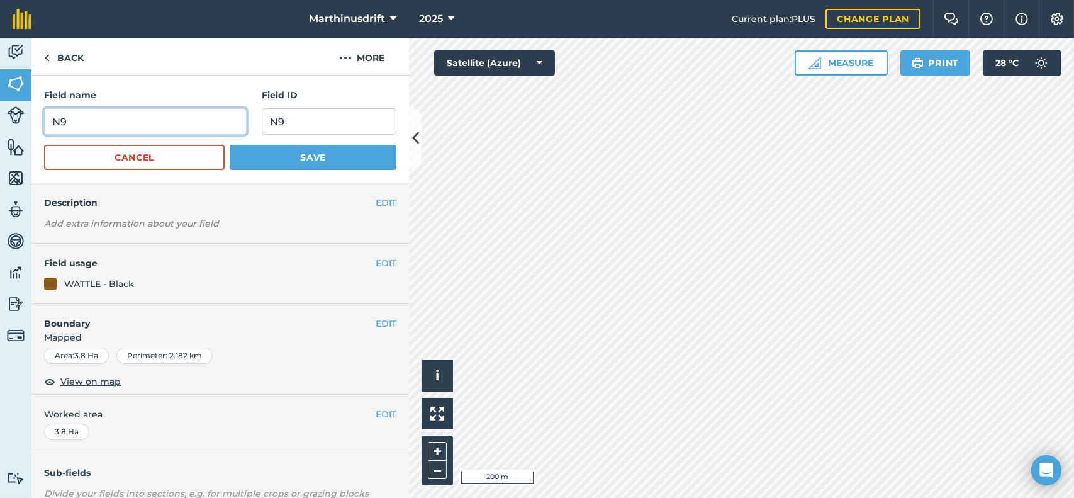
click at [61, 123] on input "N9" at bounding box center [145, 121] width 203 height 26
type input "N09"
click at [272, 121] on input "N9" at bounding box center [329, 121] width 135 height 26
type input "N09"
click at [279, 151] on button "Save" at bounding box center [313, 157] width 167 height 25
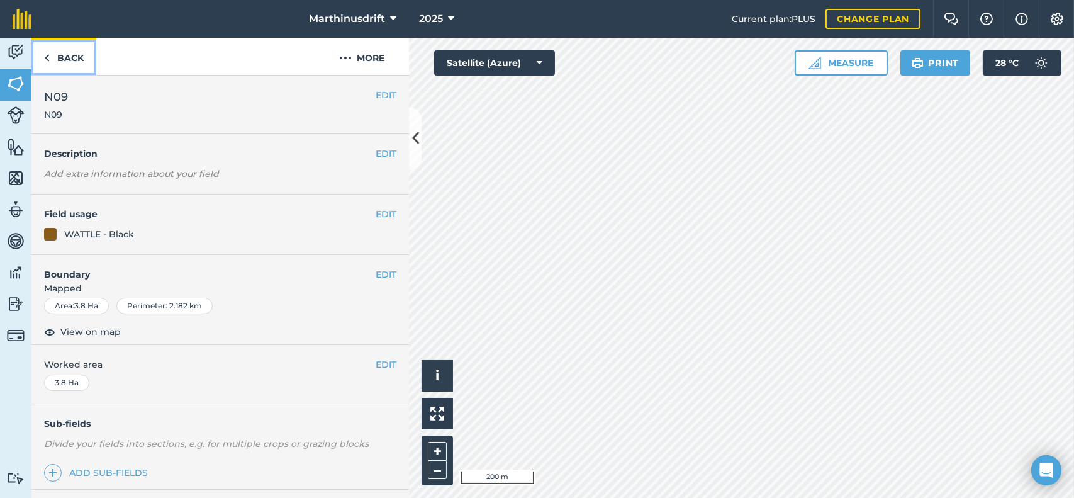
click at [68, 57] on link "Back" at bounding box center [63, 56] width 65 height 37
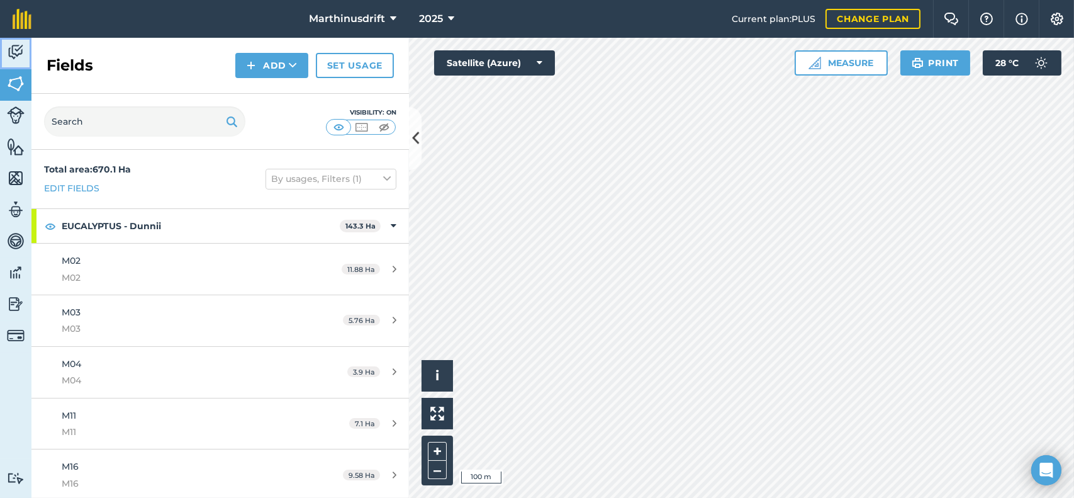
click at [9, 54] on img at bounding box center [16, 52] width 18 height 19
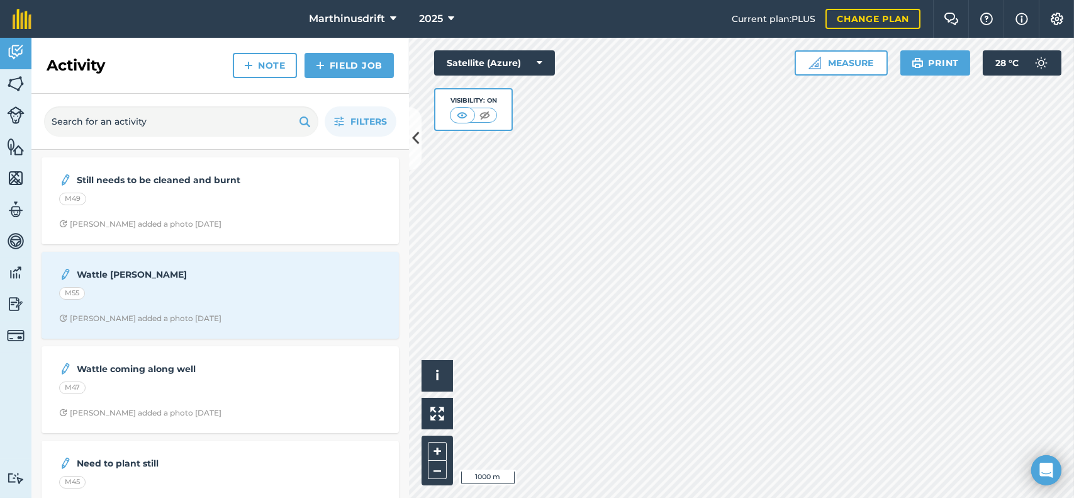
click at [660, 497] on html "Marthinusdrift 2025 Current plan : PLUS Change plan Farm Chat Help Info Setting…" at bounding box center [537, 249] width 1074 height 498
click at [14, 86] on img at bounding box center [16, 83] width 18 height 19
